Goal: Task Accomplishment & Management: Complete application form

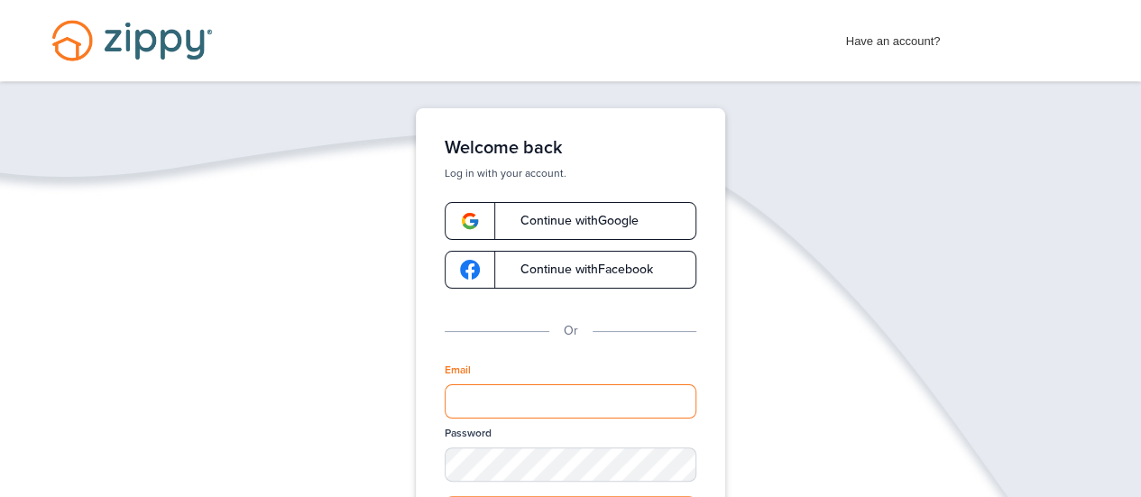
click at [469, 405] on input "Email" at bounding box center [571, 401] width 252 height 34
type input "**********"
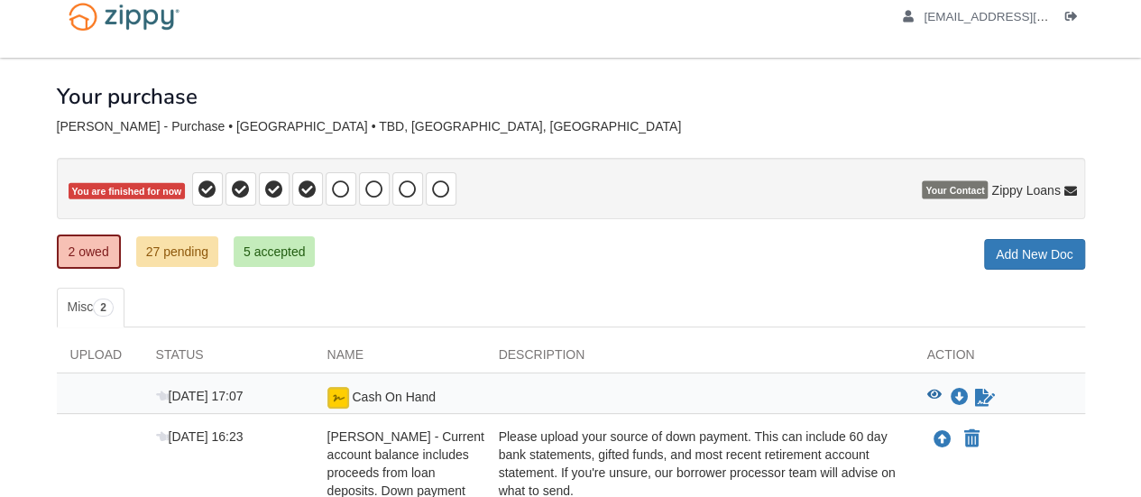
click at [1140, 495] on html "ldianemiller@yahoo.com Logout" at bounding box center [570, 358] width 1141 height 765
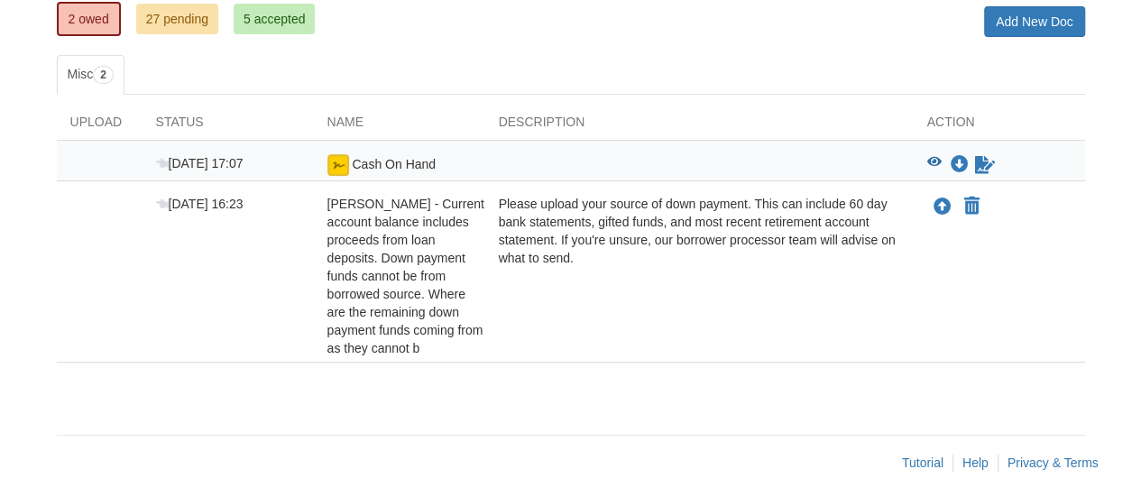
scroll to position [263, 0]
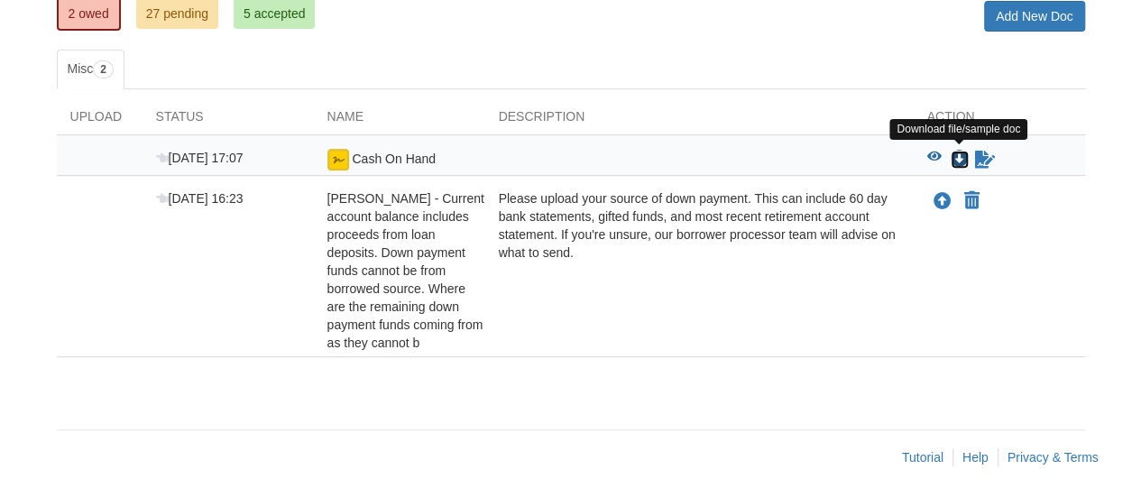
click at [957, 152] on icon "Download Cash On Hand" at bounding box center [960, 160] width 18 height 18
click at [956, 155] on icon "Download Cash On Hand" at bounding box center [960, 160] width 18 height 18
click at [934, 151] on icon "View Cash On Hand" at bounding box center [934, 157] width 14 height 13
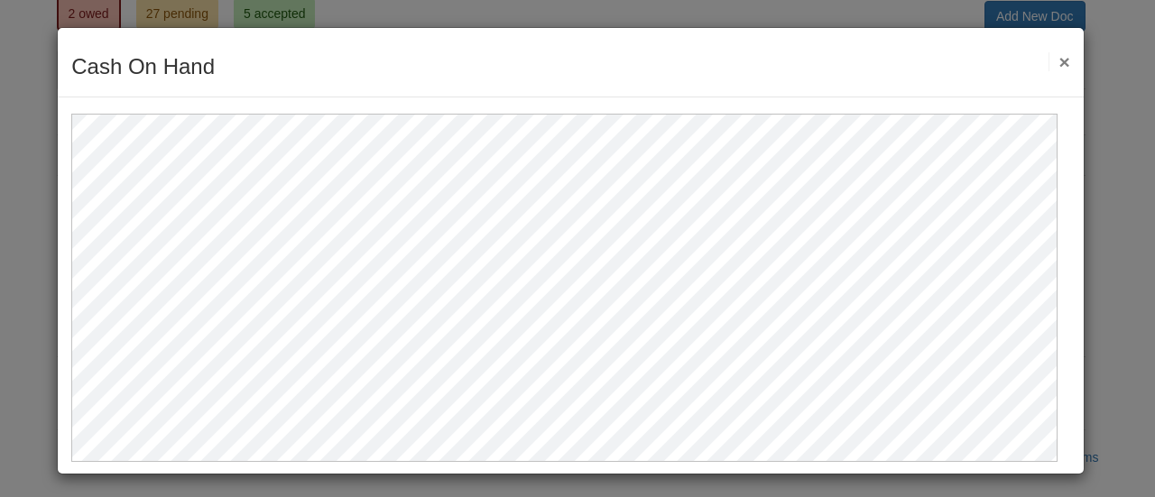
click at [1066, 420] on div at bounding box center [571, 279] width 1026 height 364
click at [1050, 56] on button "×" at bounding box center [1058, 61] width 21 height 19
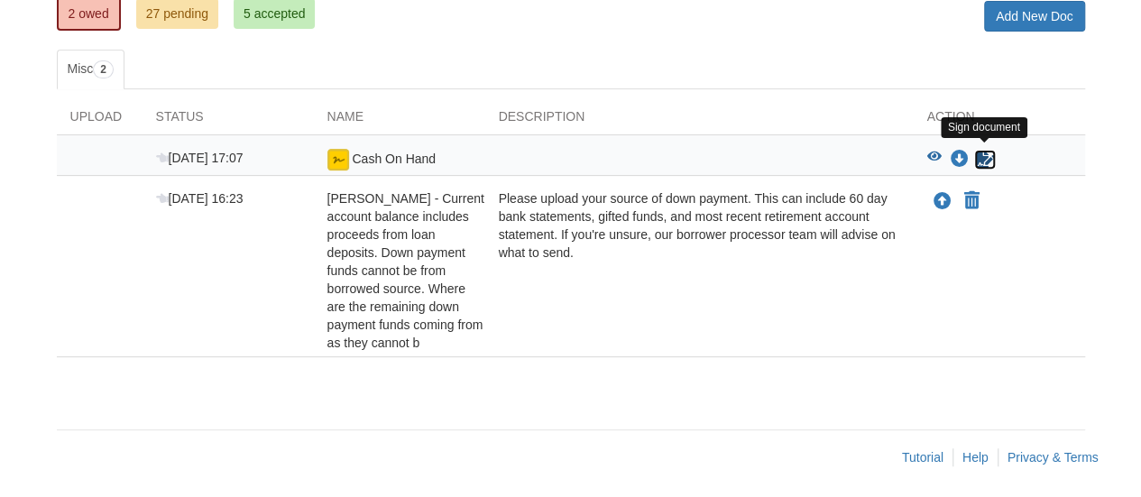
click at [985, 155] on icon "Sign Form" at bounding box center [985, 160] width 20 height 18
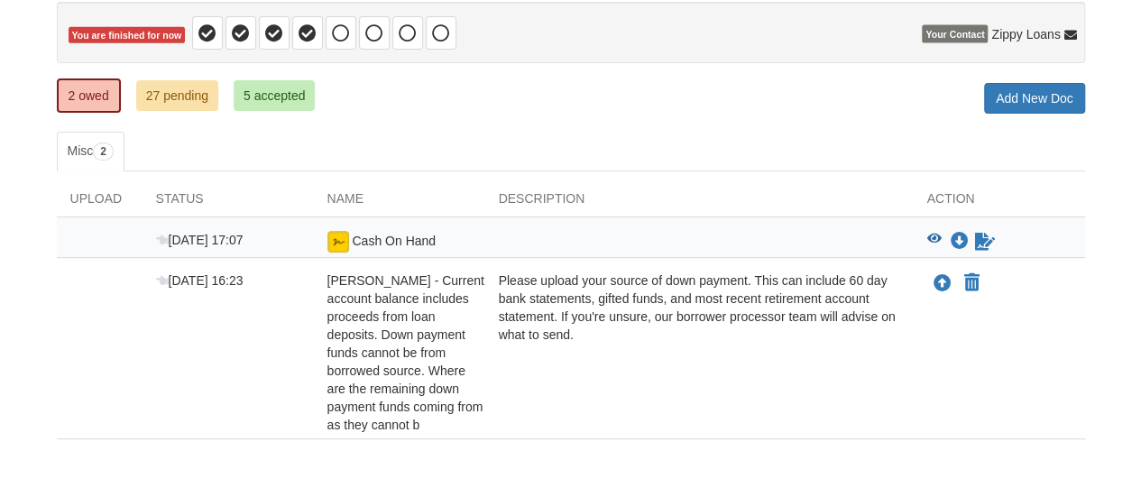
scroll to position [217, 0]
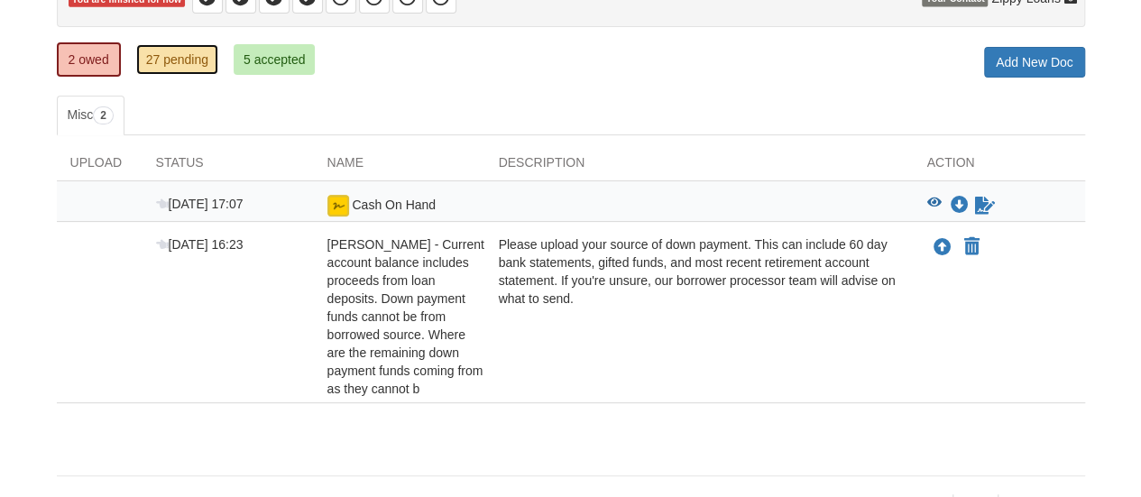
click at [164, 60] on link "27 pending" at bounding box center [177, 59] width 82 height 31
